Goal: Information Seeking & Learning: Learn about a topic

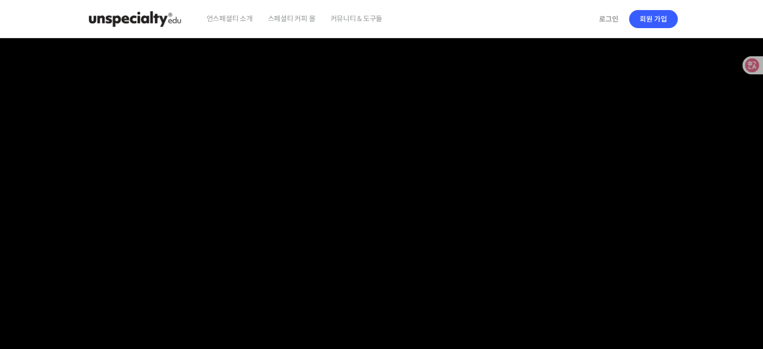
click at [158, 21] on img at bounding box center [135, 19] width 98 height 30
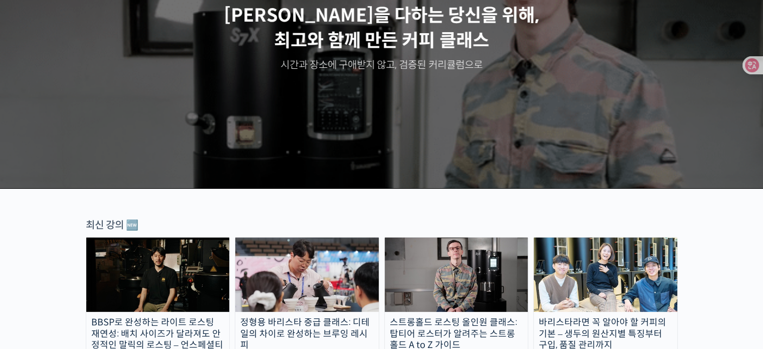
scroll to position [251, 0]
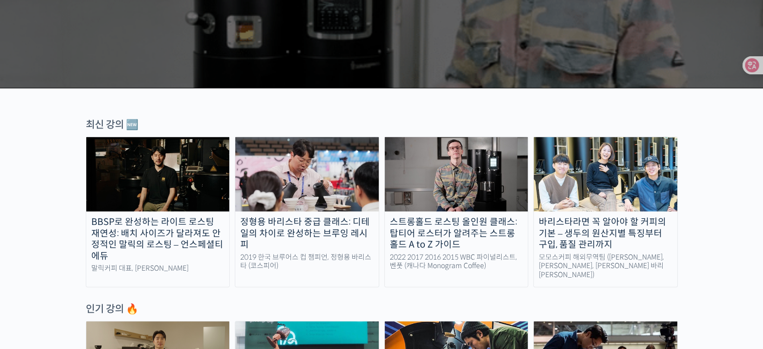
click at [208, 238] on div "BBSP로 완성하는 라이트 로스팅 재연성: 배치 사이즈가 달라져도 안정적인 말릭의 로스팅 – 언스페셜티 에듀" at bounding box center [157, 238] width 143 height 45
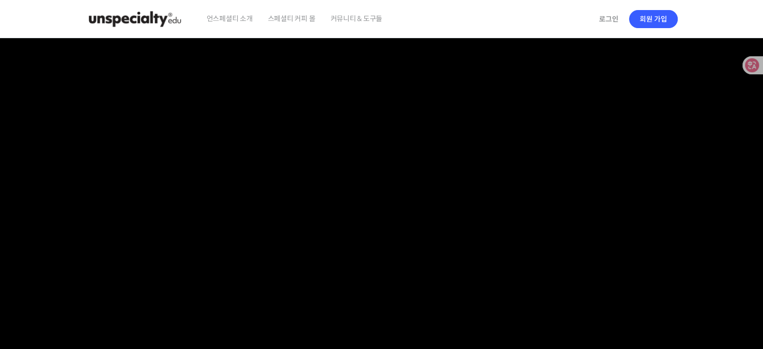
click at [227, 25] on span "언스페셜티 소개" at bounding box center [230, 18] width 46 height 38
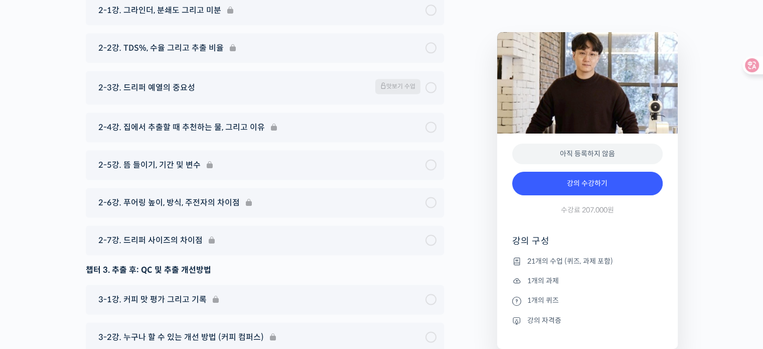
scroll to position [5407, 0]
